Goal: Task Accomplishment & Management: Use online tool/utility

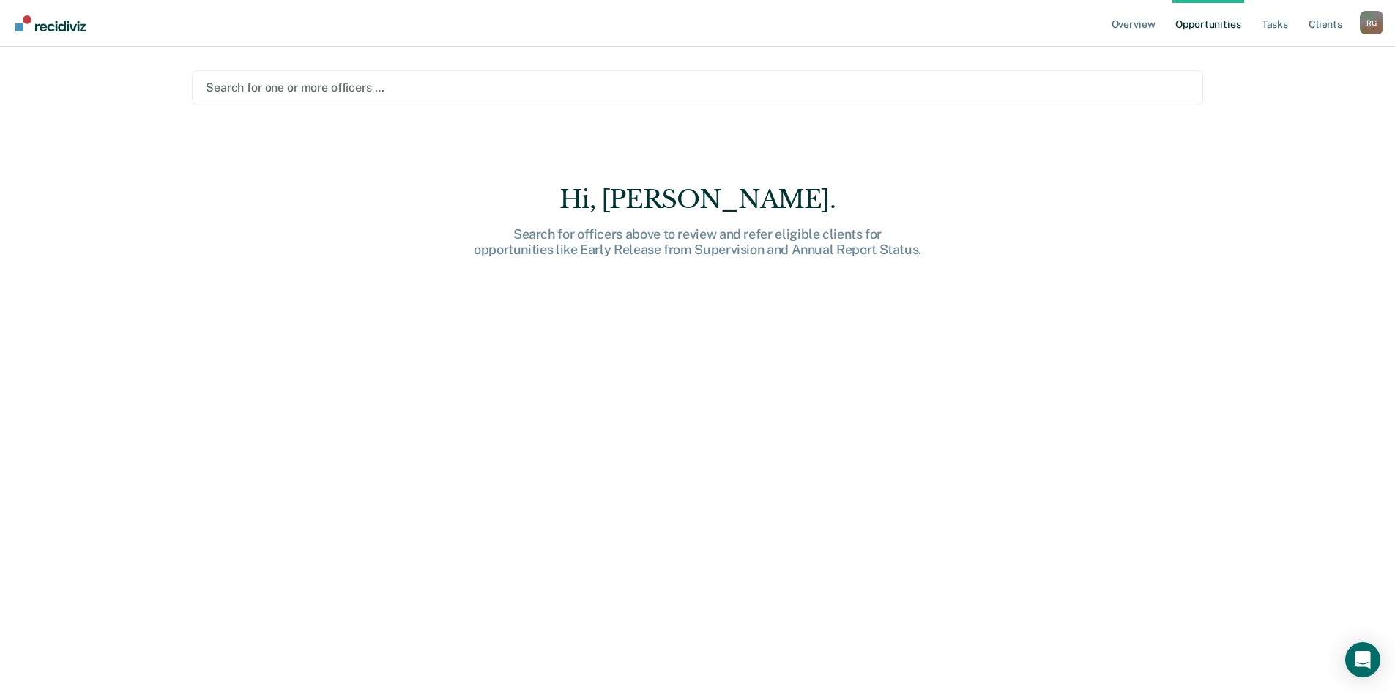
click at [494, 75] on div "Search for one or more officers …" at bounding box center [697, 87] width 1011 height 35
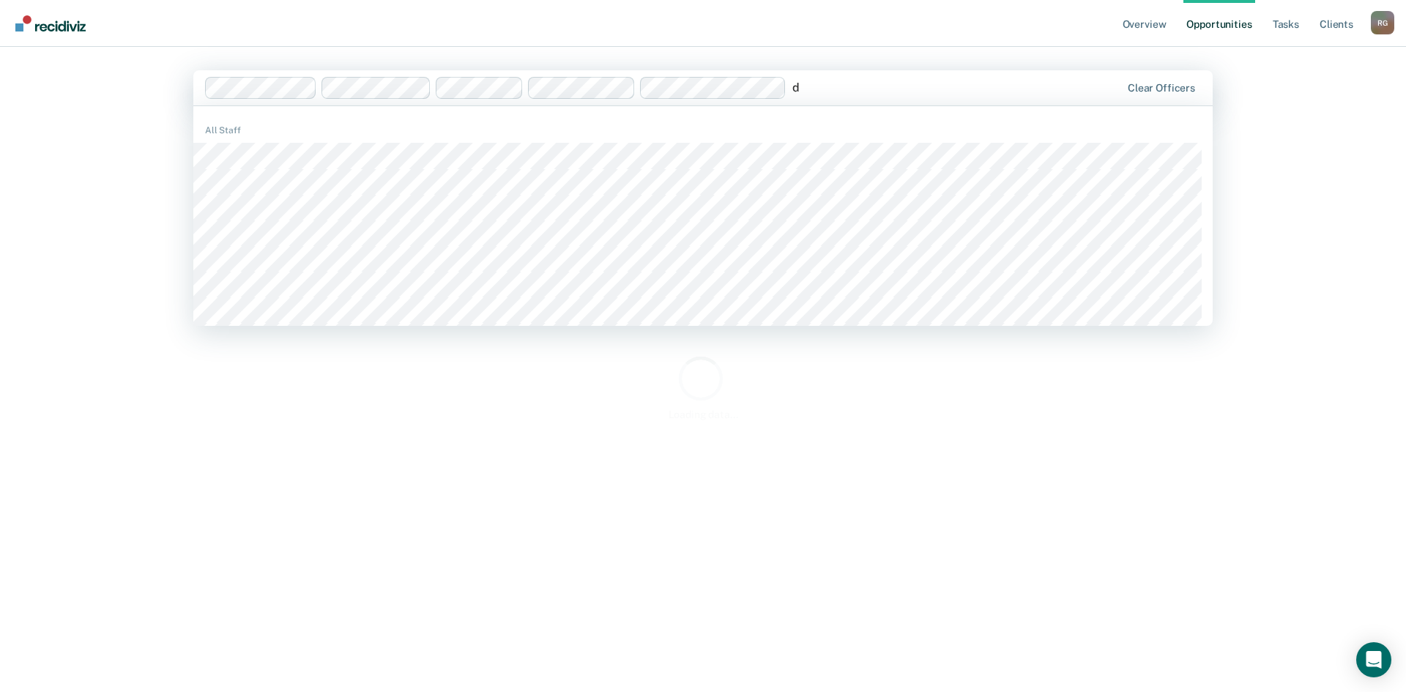
type input "de"
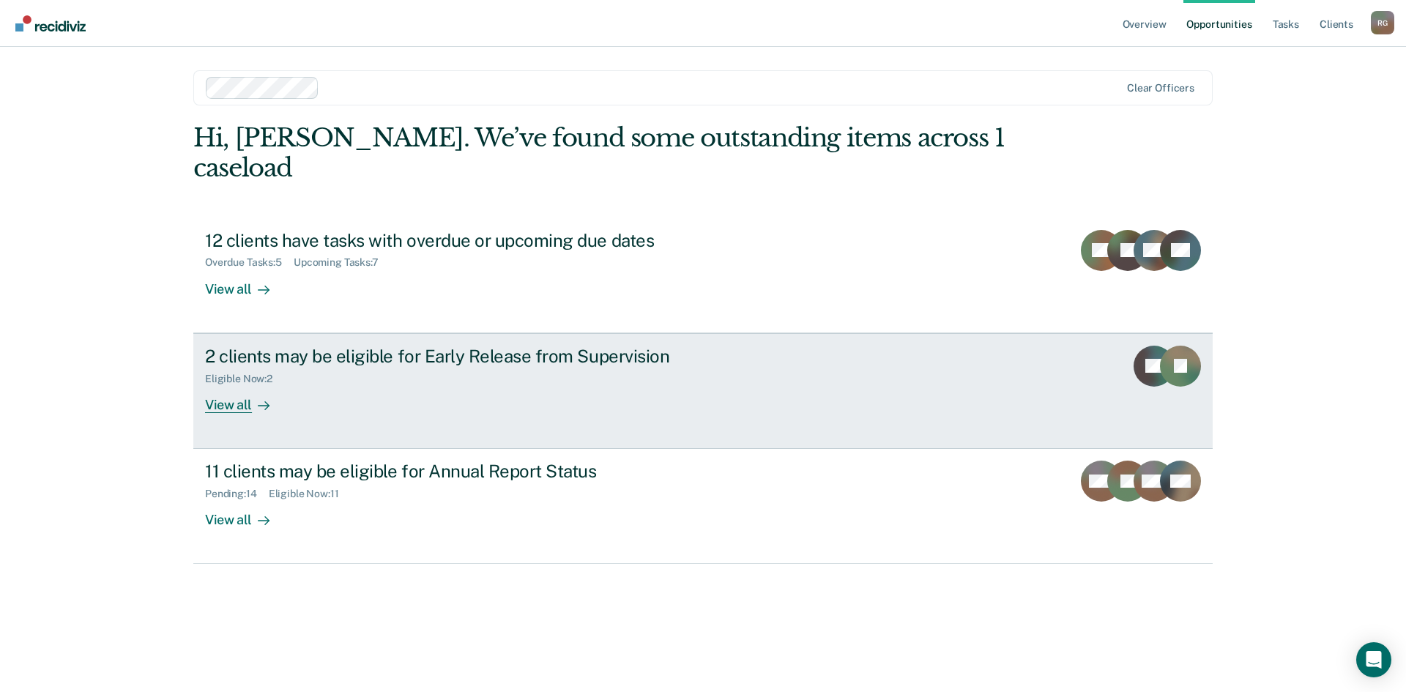
click at [223, 384] on div "View all" at bounding box center [246, 398] width 82 height 29
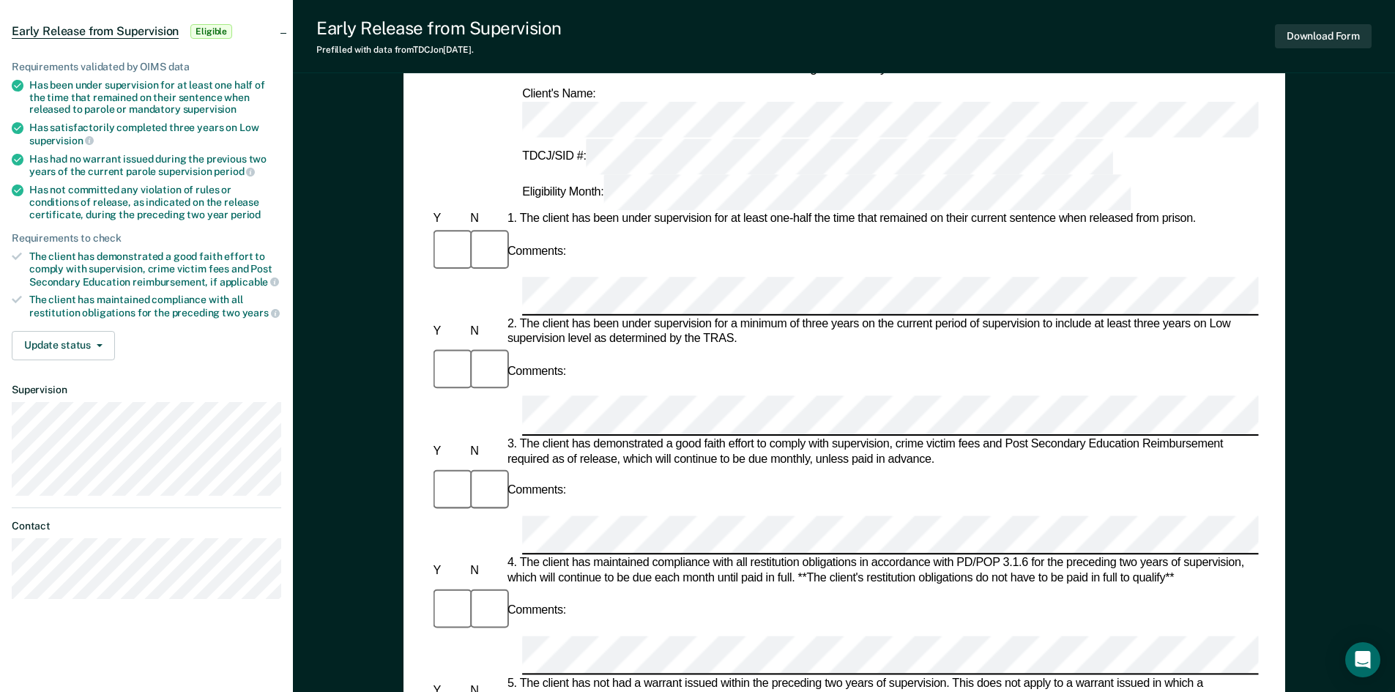
scroll to position [146, 0]
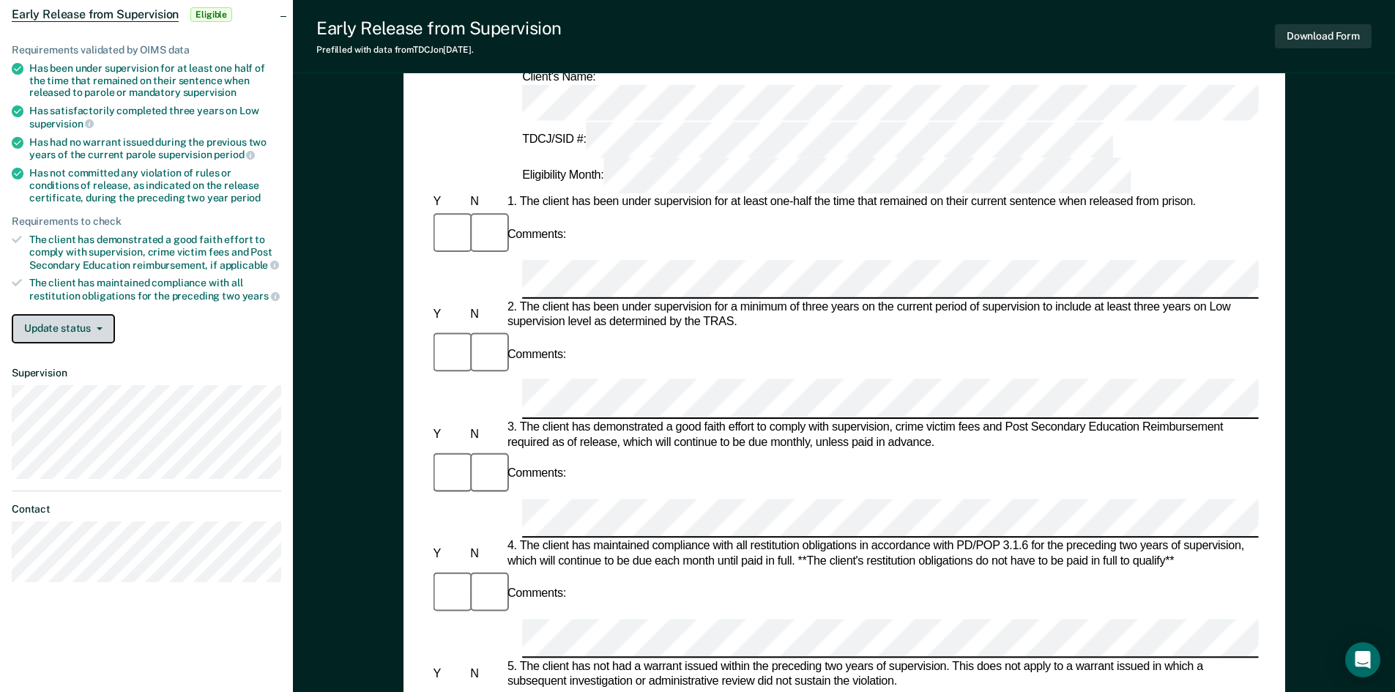
click at [100, 335] on button "Update status" at bounding box center [63, 328] width 103 height 29
click at [197, 316] on div "Update status Mark Pending Mark Ineligible" at bounding box center [146, 328] width 269 height 29
